Goal: Task Accomplishment & Management: Complete application form

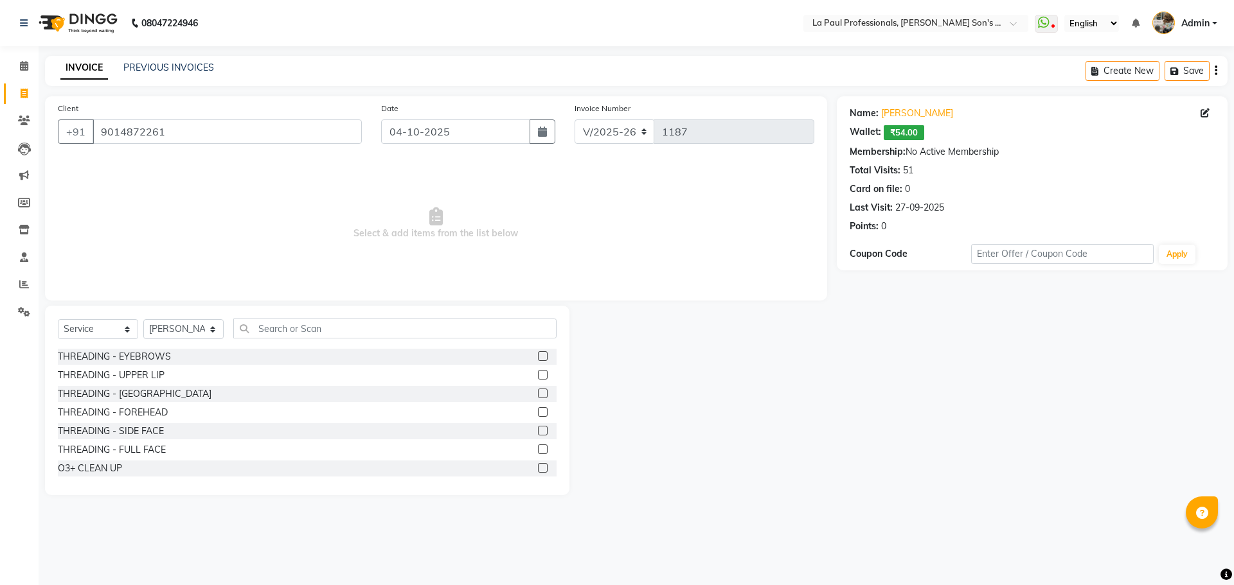
select select "6271"
select select "service"
select select "46925"
click at [329, 334] on input "text" at bounding box center [394, 329] width 323 height 20
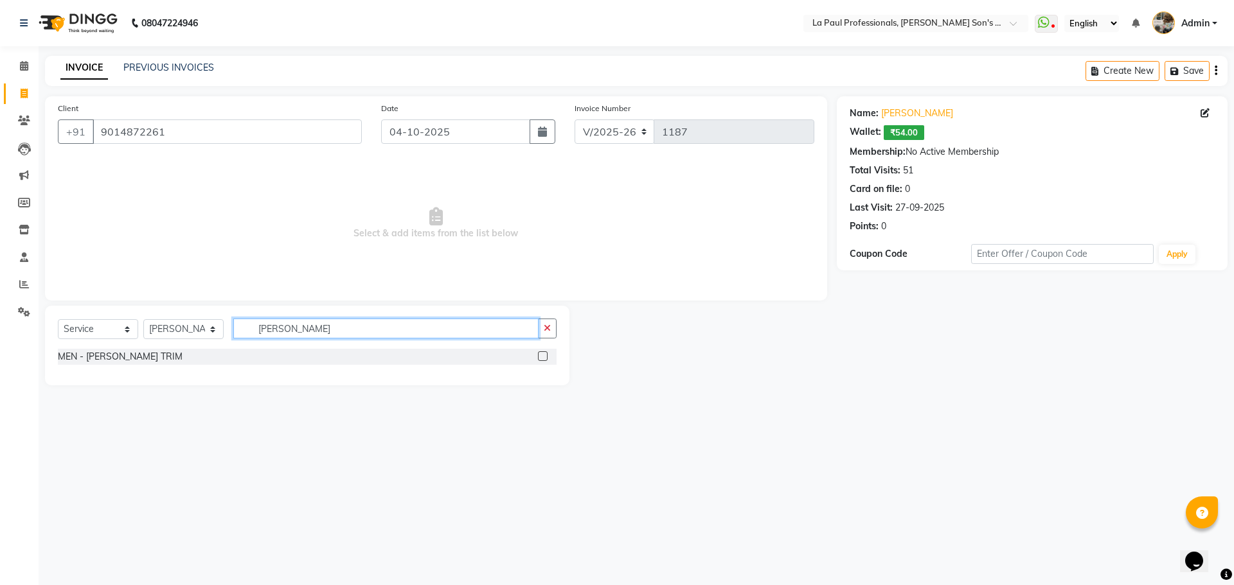
type input "[PERSON_NAME]"
click at [541, 359] on label at bounding box center [543, 357] width 10 height 10
click at [541, 359] on input "checkbox" at bounding box center [542, 357] width 8 height 8
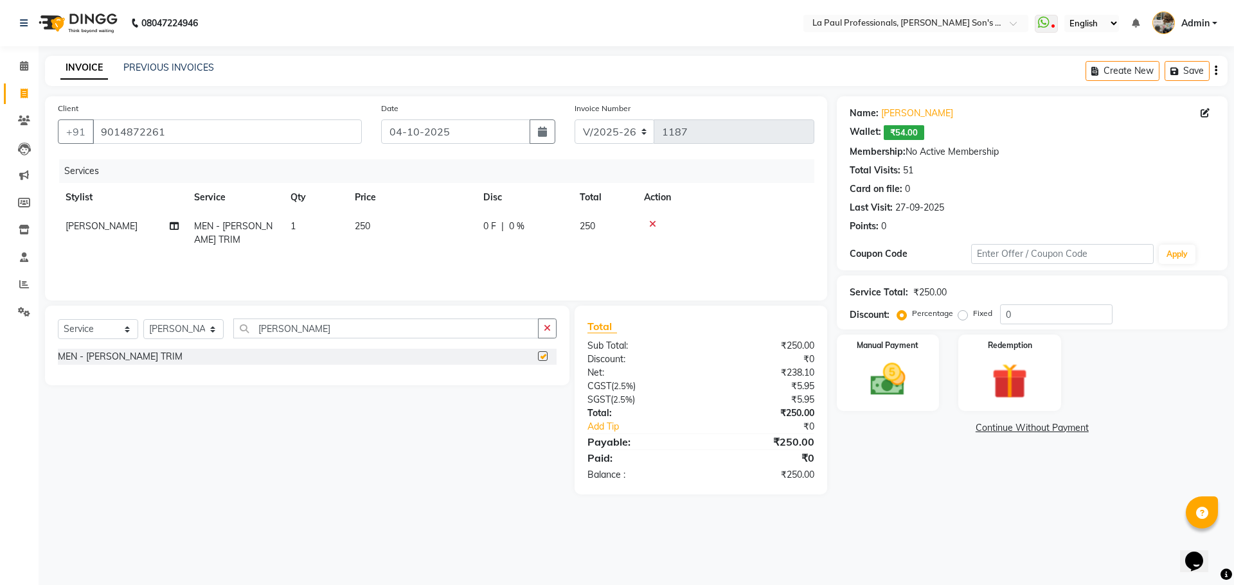
checkbox input "false"
click at [345, 321] on input "[PERSON_NAME]" at bounding box center [385, 329] width 305 height 20
type input "B"
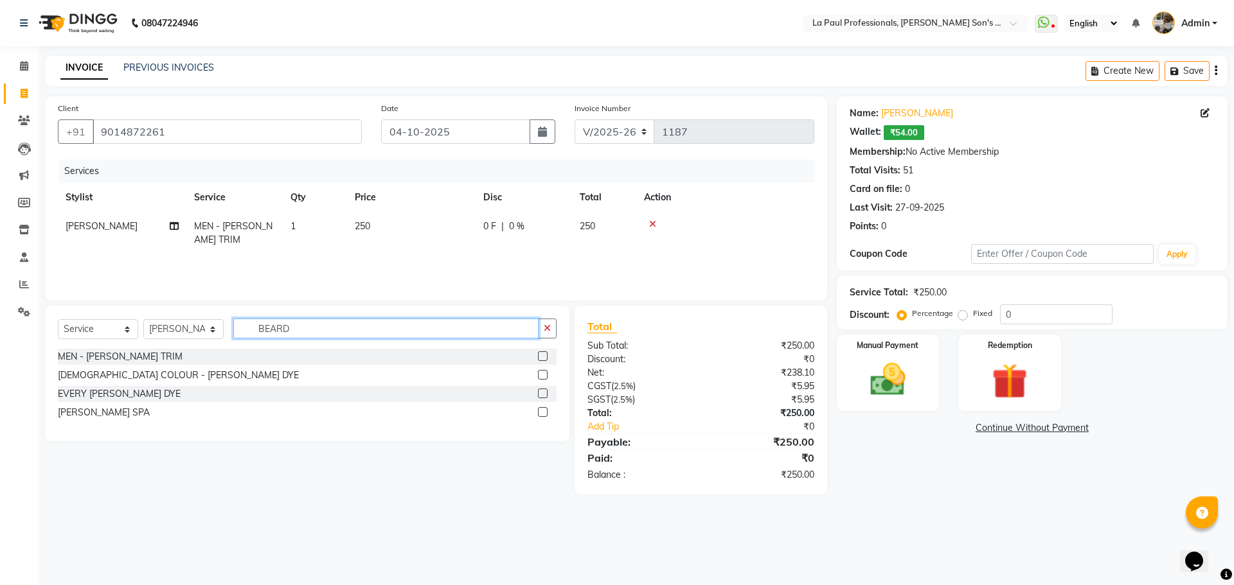
click at [309, 329] on input "BEARD" at bounding box center [385, 329] width 305 height 20
type input "BEARD"
click at [542, 396] on label at bounding box center [543, 394] width 10 height 10
click at [542, 396] on input "checkbox" at bounding box center [542, 394] width 8 height 8
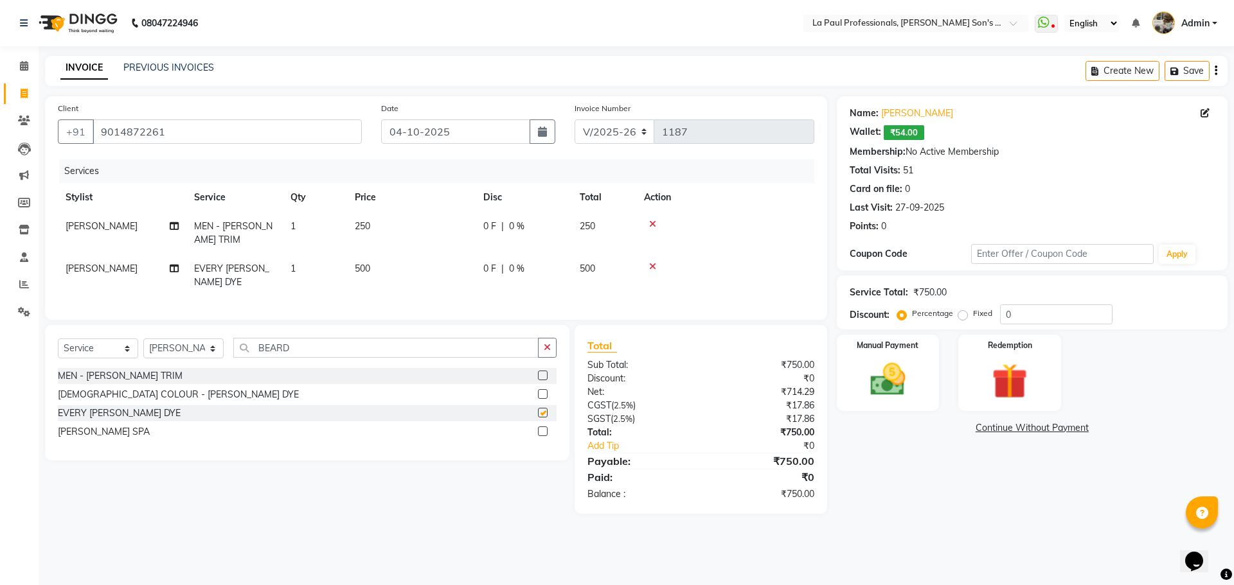
checkbox input "false"
click at [362, 230] on span "250" at bounding box center [362, 226] width 15 height 12
select select "46925"
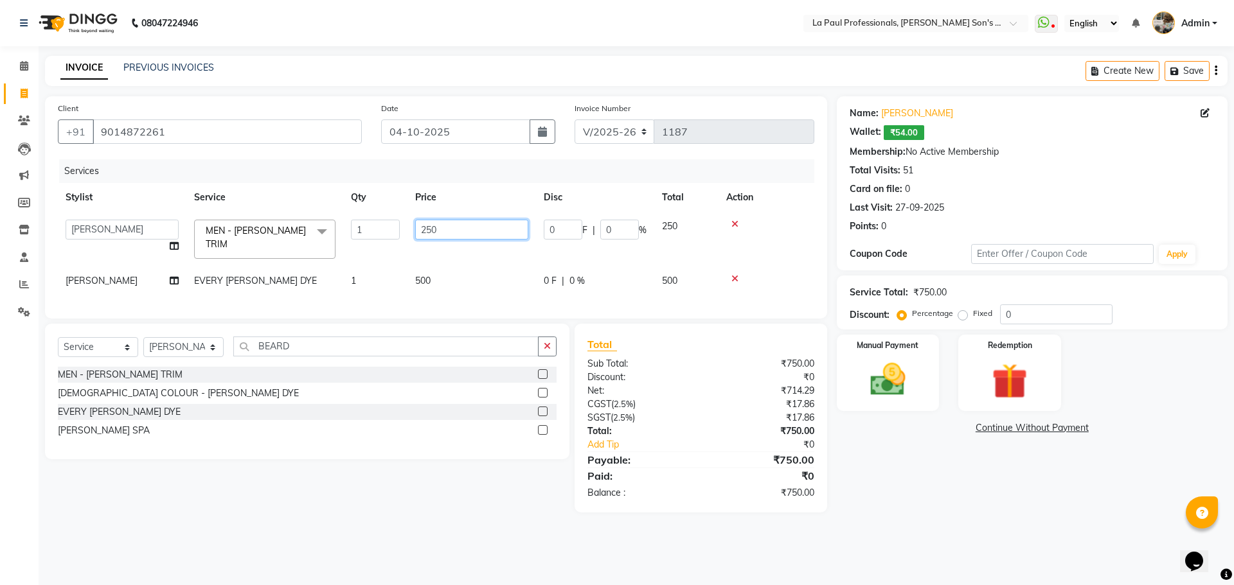
click at [456, 226] on input "250" at bounding box center [471, 230] width 113 height 20
type input "2"
type input "100"
drag, startPoint x: 951, startPoint y: 519, endPoint x: 898, endPoint y: 481, distance: 64.9
click at [914, 493] on main "INVOICE PREVIOUS INVOICES Create New Save Client [PHONE_NUMBER] Date [DATE] Inv…" at bounding box center [636, 294] width 1195 height 476
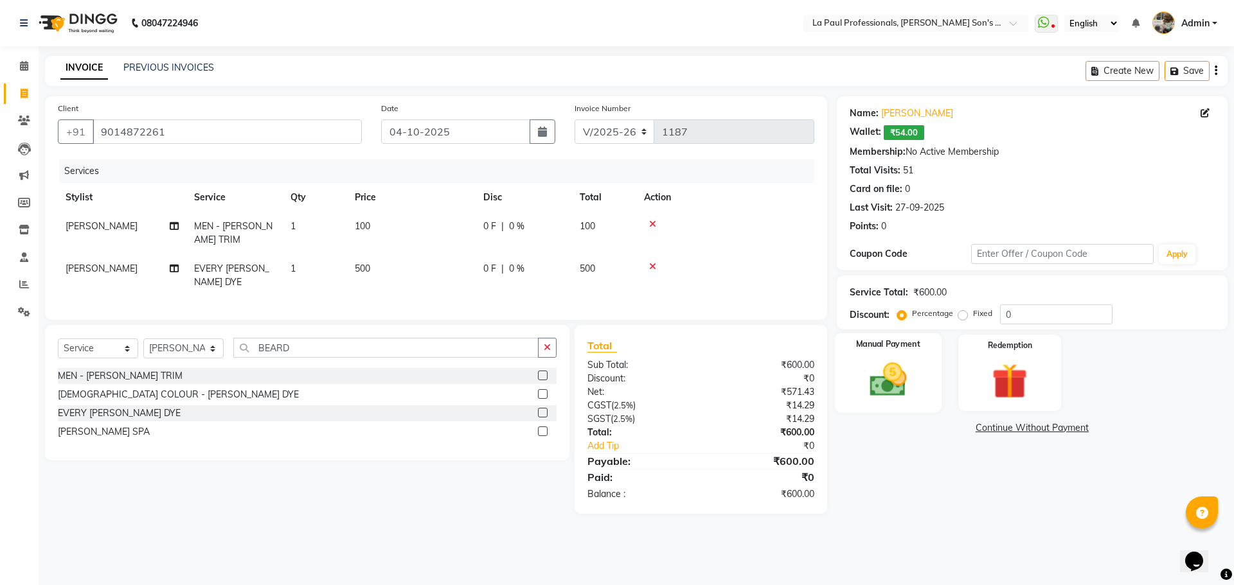
click at [869, 398] on img at bounding box center [888, 380] width 60 height 42
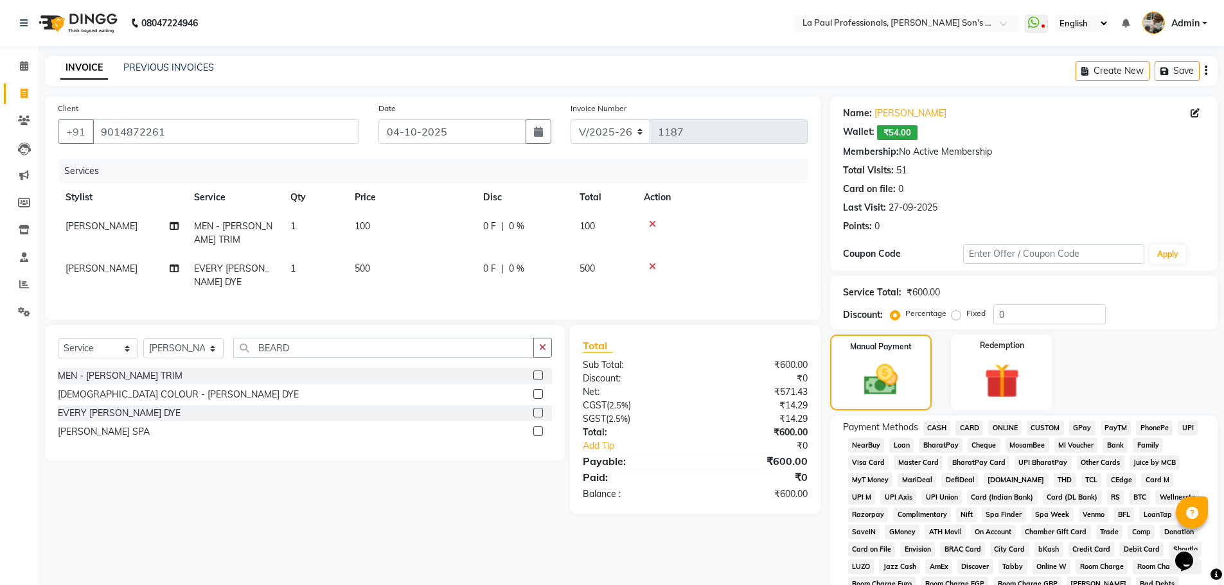
click at [936, 427] on span "CASH" at bounding box center [937, 428] width 28 height 15
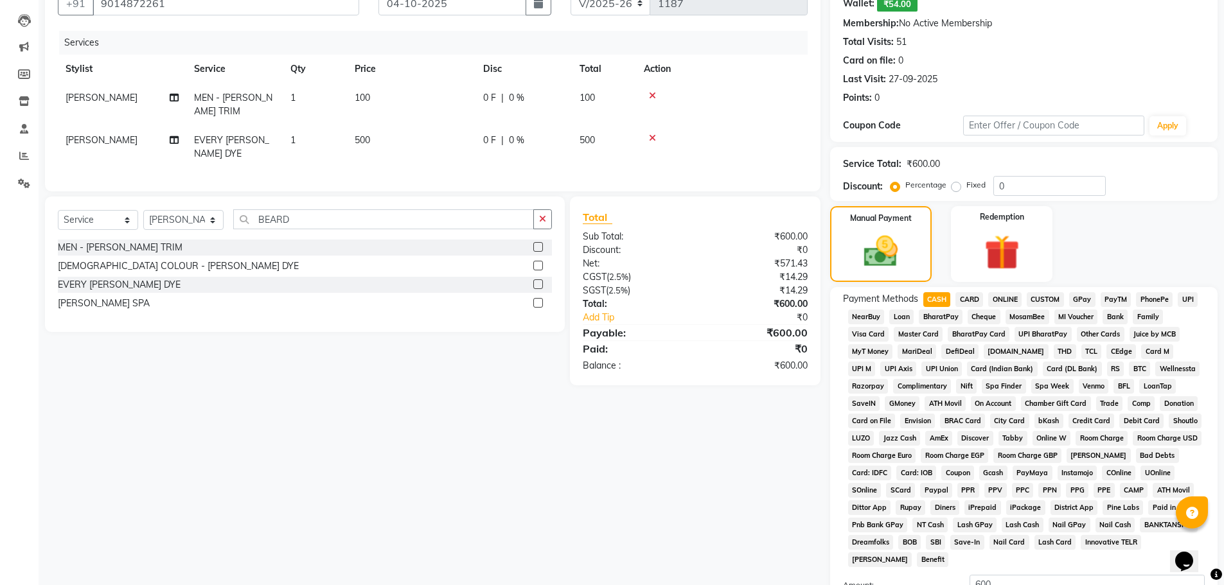
scroll to position [257, 0]
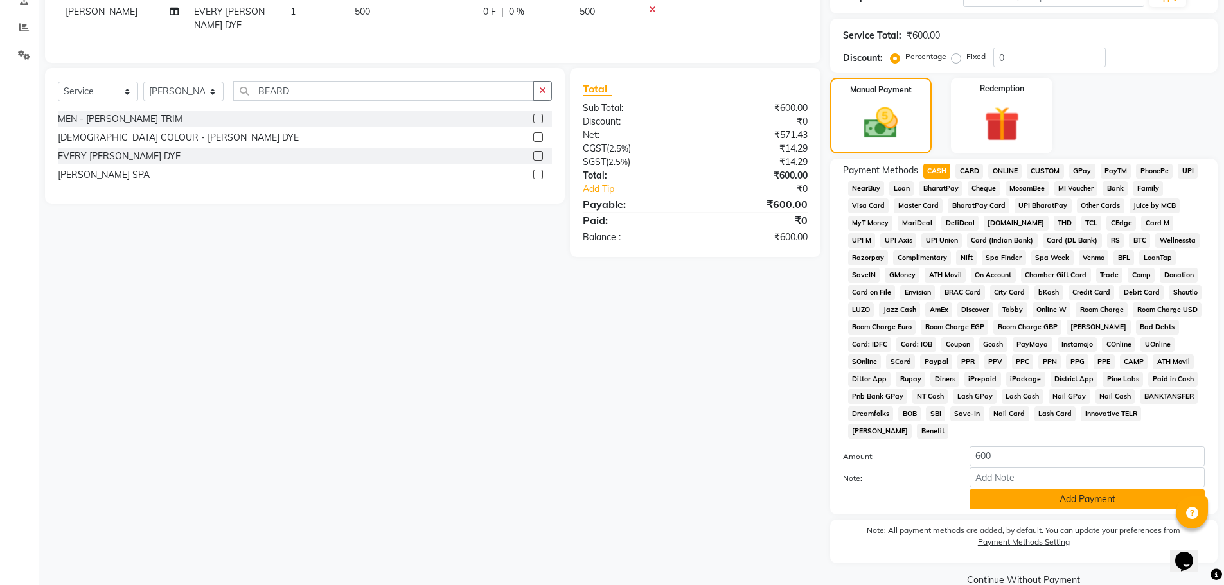
click at [999, 501] on button "Add Payment" at bounding box center [1087, 500] width 235 height 20
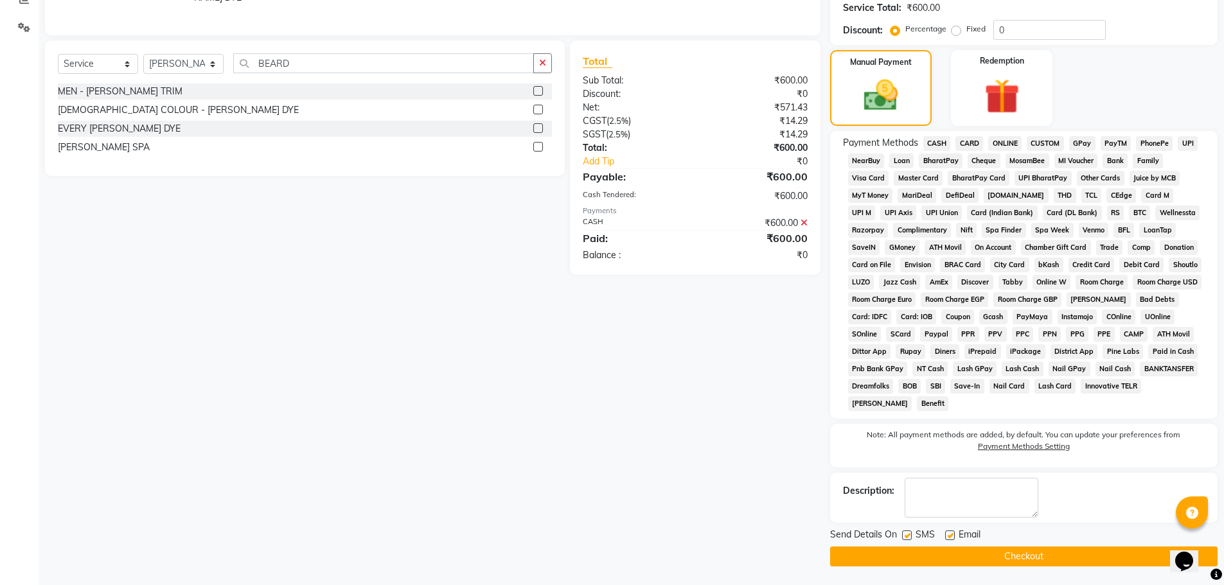
scroll to position [285, 0]
click at [1021, 554] on button "Checkout" at bounding box center [1023, 556] width 387 height 20
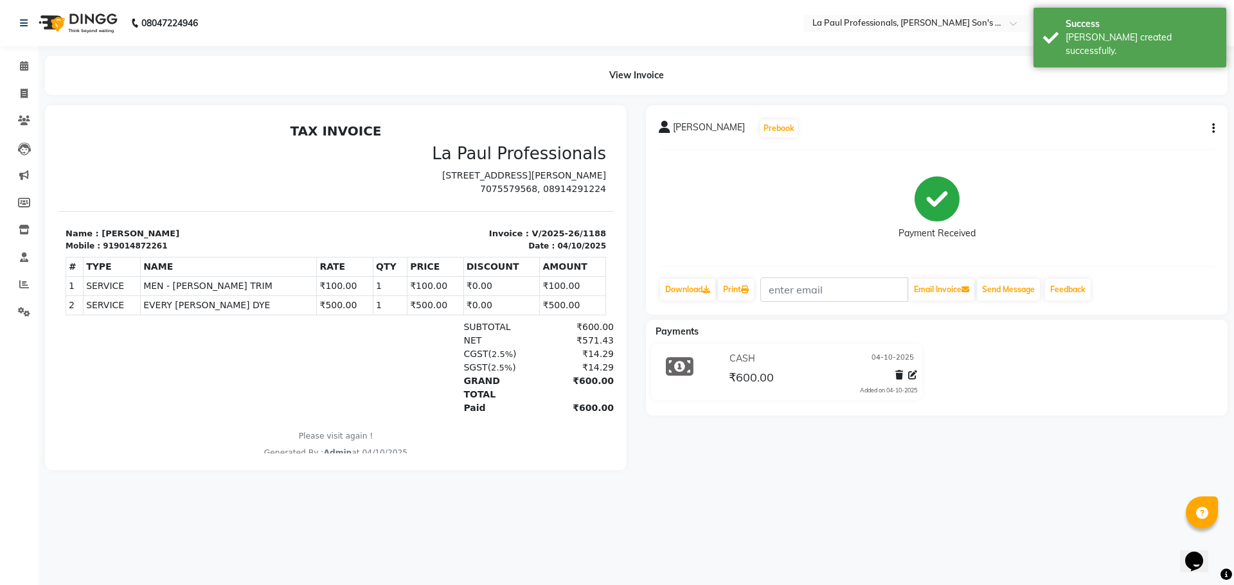
click at [1009, 555] on div "08047224946 Select Location × La Paul Professionals, [PERSON_NAME] Son's Reside…" at bounding box center [617, 292] width 1234 height 585
